Goal: Transaction & Acquisition: Purchase product/service

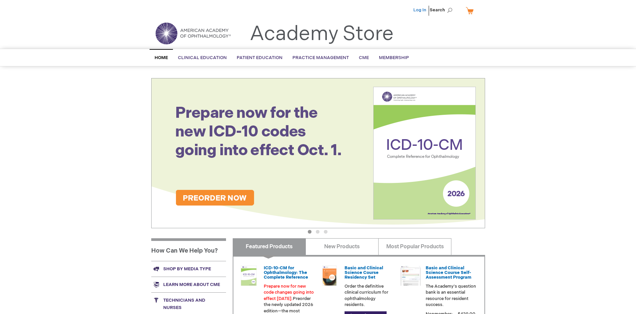
click at [420, 10] on link "Log In" at bounding box center [419, 9] width 13 height 5
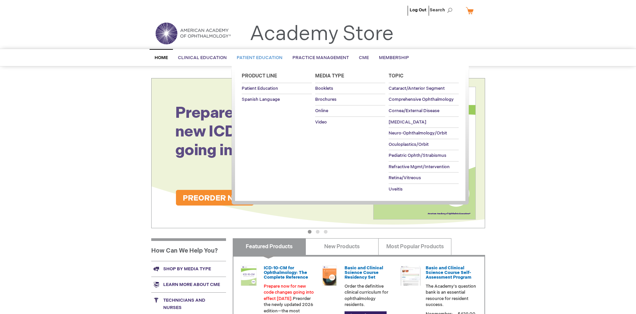
click at [258, 58] on span "Patient Education" at bounding box center [260, 57] width 46 height 5
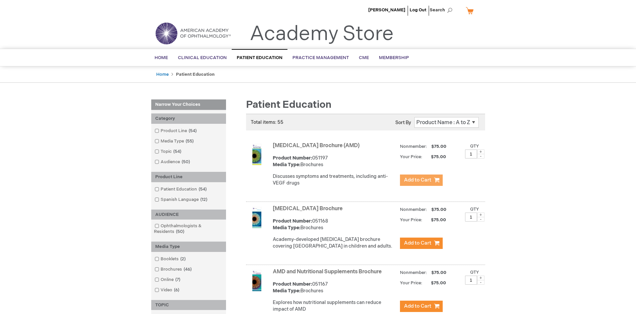
click at [421, 180] on span "Add to Cart" at bounding box center [417, 180] width 27 height 6
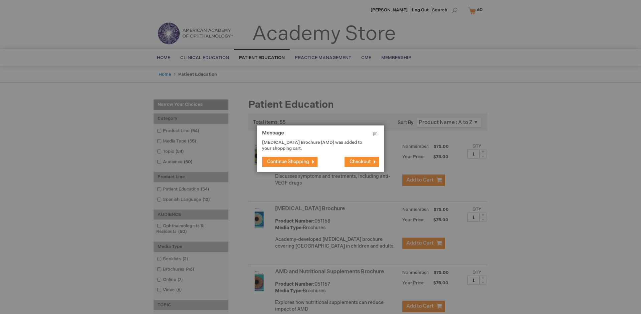
click at [288, 161] on span "Continue Shopping" at bounding box center [288, 162] width 42 height 6
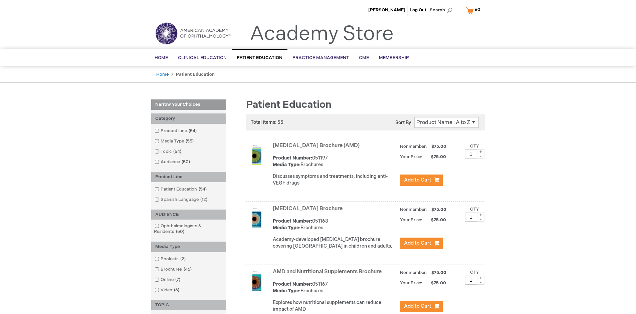
click at [328, 275] on link "AMD and Nutritional Supplements Brochure" at bounding box center [327, 272] width 109 height 6
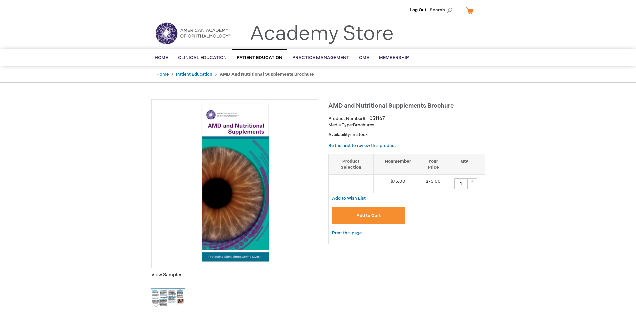
type input "1"
click at [368, 215] on span "Add to Cart" at bounding box center [368, 215] width 24 height 5
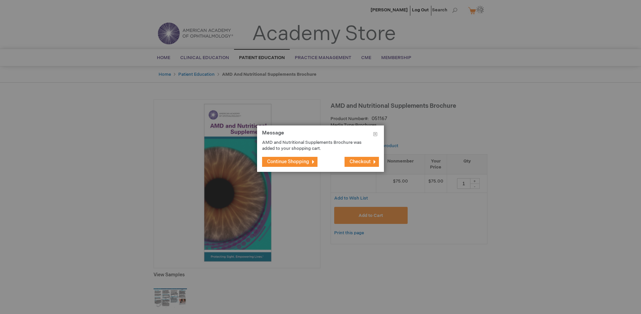
click at [288, 161] on span "Continue Shopping" at bounding box center [288, 162] width 42 height 6
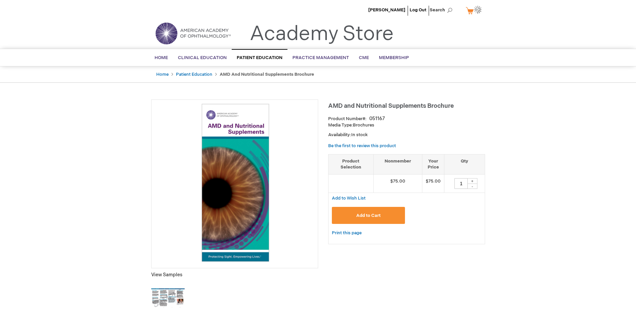
click at [474, 10] on img at bounding box center [477, 10] width 8 height 8
